Goal: Task Accomplishment & Management: Manage account settings

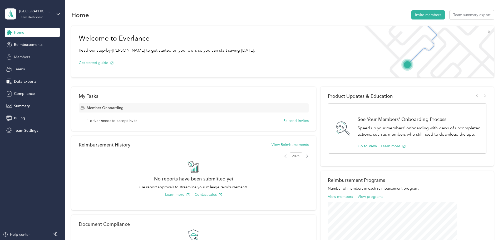
click at [33, 54] on div "Members" at bounding box center [32, 56] width 55 height 9
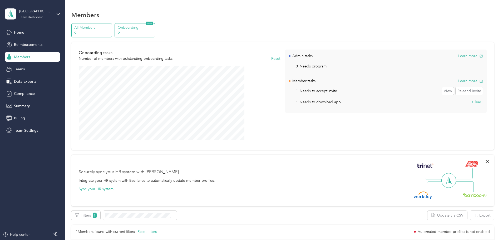
click at [110, 32] on p "9" at bounding box center [92, 33] width 36 height 6
